Goal: Task Accomplishment & Management: Use online tool/utility

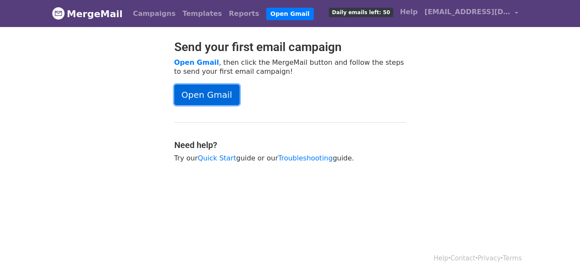
click at [222, 96] on link "Open Gmail" at bounding box center [206, 95] width 65 height 21
click at [179, 12] on link "Templates" at bounding box center [202, 13] width 46 height 17
click at [154, 12] on link "Campaigns" at bounding box center [154, 13] width 49 height 17
click at [149, 13] on link "Campaigns" at bounding box center [154, 13] width 49 height 17
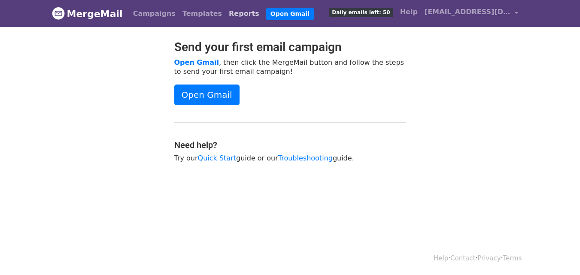
click at [225, 15] on link "Reports" at bounding box center [243, 13] width 37 height 17
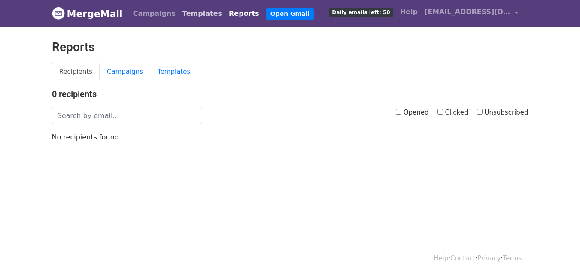
click at [192, 14] on link "Templates" at bounding box center [202, 13] width 46 height 17
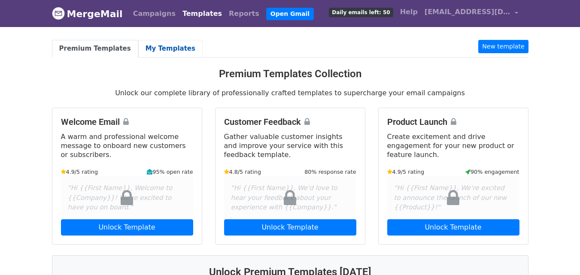
click at [158, 45] on link "My Templates" at bounding box center [170, 49] width 64 height 18
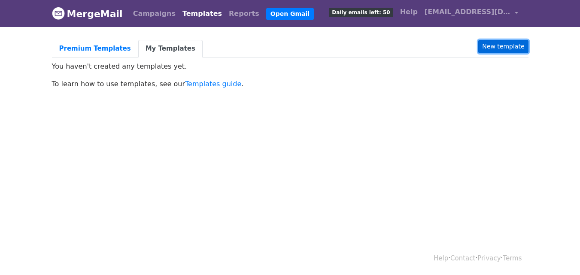
click at [508, 41] on link "New template" at bounding box center [503, 46] width 50 height 13
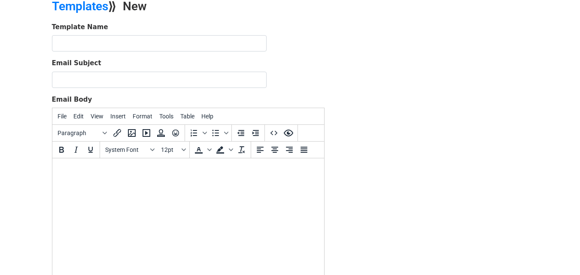
scroll to position [45, 0]
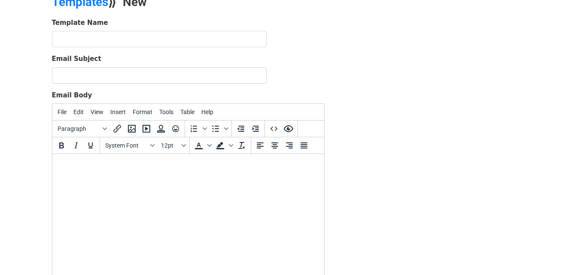
click at [128, 177] on html at bounding box center [188, 165] width 272 height 23
click at [61, 167] on body "()" at bounding box center [188, 165] width 258 height 9
